Goal: Find specific page/section: Find specific page/section

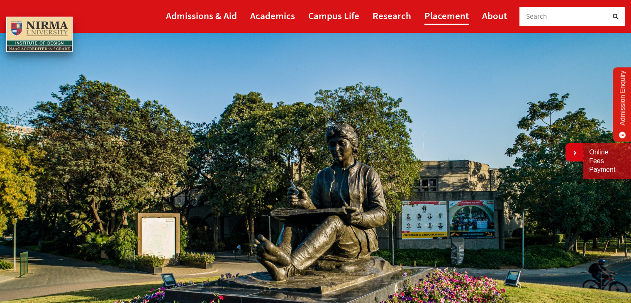
click at [445, 15] on link "Placement" at bounding box center [446, 15] width 44 height 19
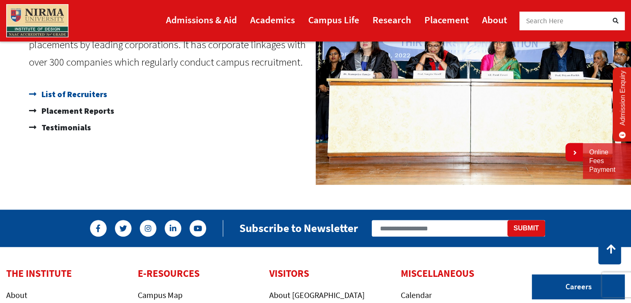
scroll to position [581, 0]
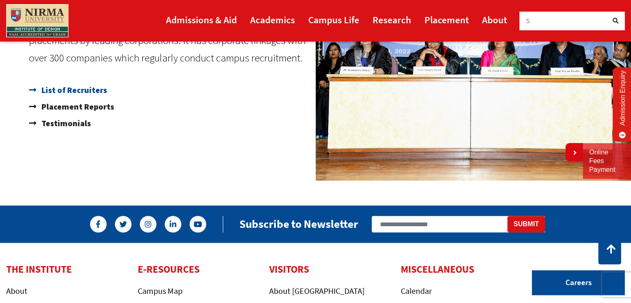
click at [97, 89] on span "List of Recruiters" at bounding box center [73, 90] width 68 height 17
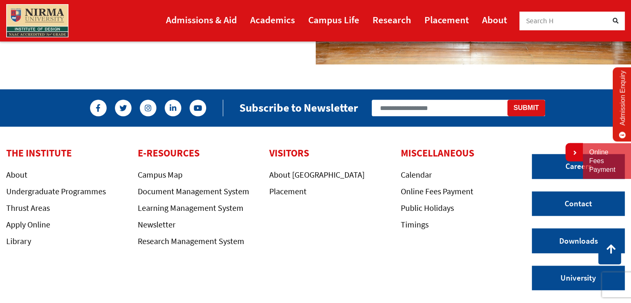
scroll to position [750, 0]
